Goal: Information Seeking & Learning: Learn about a topic

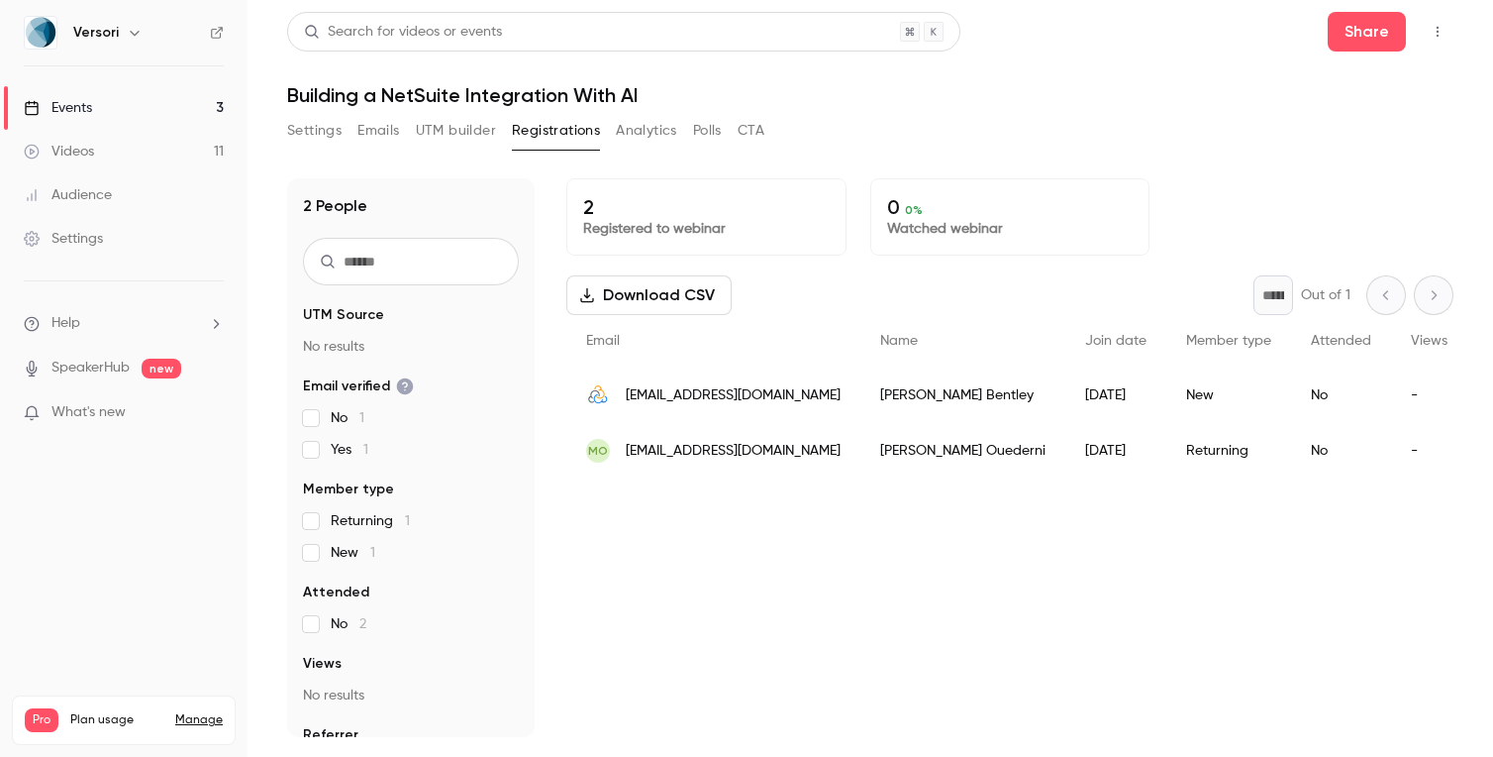
click at [182, 101] on link "Events 3" at bounding box center [124, 108] width 248 height 44
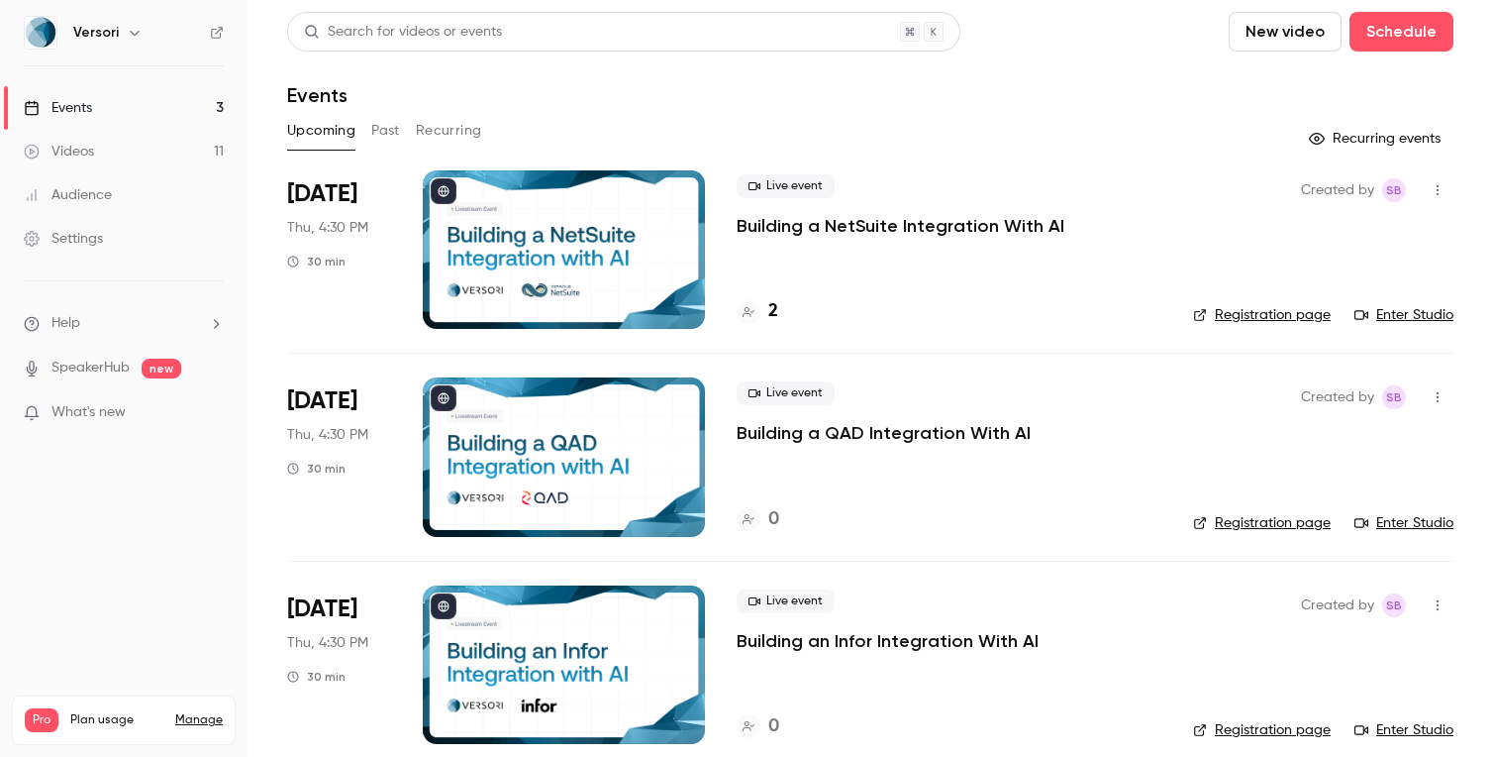
click at [1283, 315] on link "Registration page" at bounding box center [1262, 315] width 138 height 20
